Goal: Information Seeking & Learning: Learn about a topic

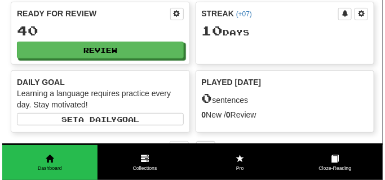
scroll to position [56, 0]
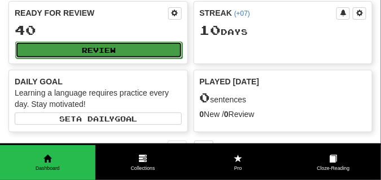
click at [145, 59] on button "Review" at bounding box center [98, 50] width 167 height 17
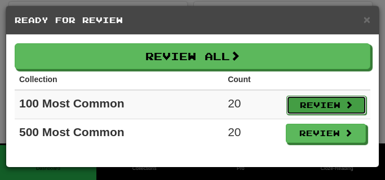
click at [297, 104] on button "Review" at bounding box center [326, 105] width 80 height 19
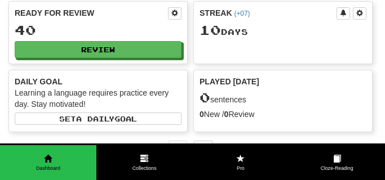
select select "**"
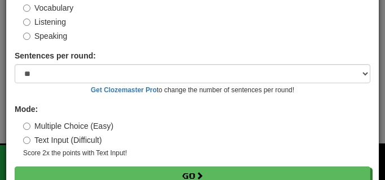
scroll to position [105, 0]
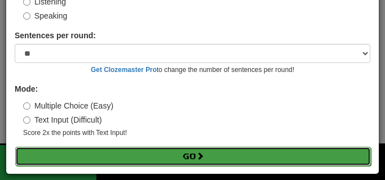
click at [186, 158] on button "Go" at bounding box center [193, 156] width 356 height 19
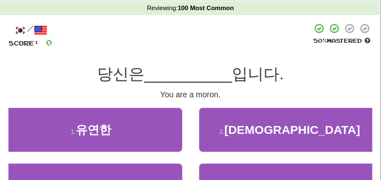
scroll to position [56, 0]
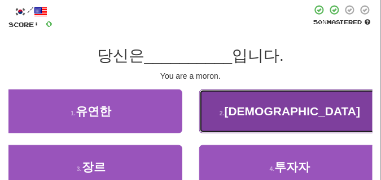
click at [224, 109] on button "2 . [DEMOGRAPHIC_DATA]" at bounding box center [290, 112] width 182 height 44
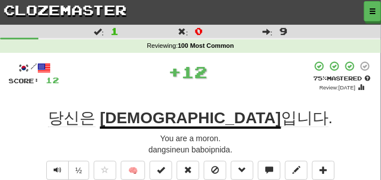
scroll to position [28, 0]
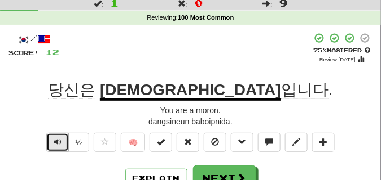
click at [56, 144] on span "Text-to-speech controls" at bounding box center [58, 142] width 8 height 8
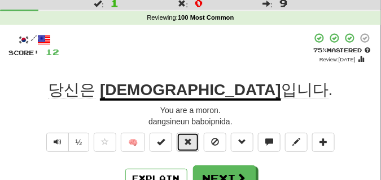
click at [189, 140] on span at bounding box center [188, 142] width 8 height 8
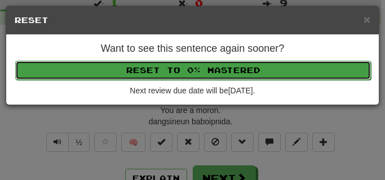
click at [178, 70] on button "Reset to 0% Mastered" at bounding box center [193, 70] width 356 height 19
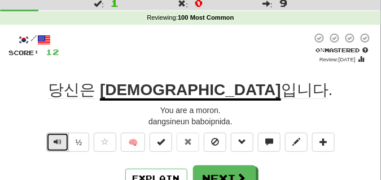
click at [58, 140] on span "Text-to-speech controls" at bounding box center [58, 142] width 8 height 8
